Goal: Browse casually

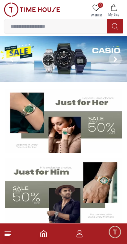
click at [11, 237] on icon at bounding box center [8, 234] width 8 height 8
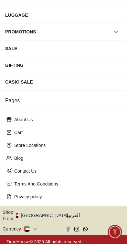
scroll to position [101, 0]
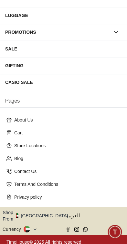
click at [12, 133] on div "Cart" at bounding box center [63, 133] width 119 height 12
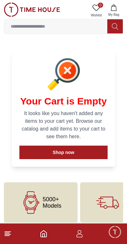
scroll to position [5, 0]
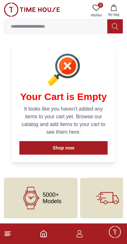
click at [80, 236] on icon "button" at bounding box center [79, 234] width 8 height 8
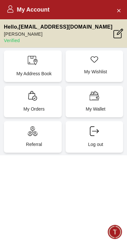
click at [20, 97] on div "My Orders" at bounding box center [33, 102] width 58 height 32
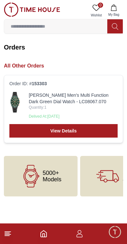
click at [20, 95] on img at bounding box center [15, 102] width 12 height 21
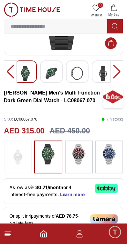
click at [74, 159] on img at bounding box center [79, 154] width 16 height 21
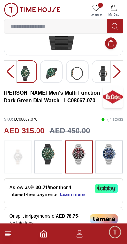
scroll to position [81, 0]
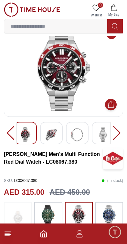
scroll to position [19, 0]
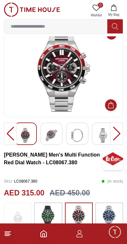
click at [112, 215] on img at bounding box center [109, 216] width 16 height 21
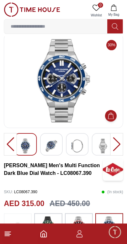
scroll to position [6, 0]
